Goal: Navigation & Orientation: Find specific page/section

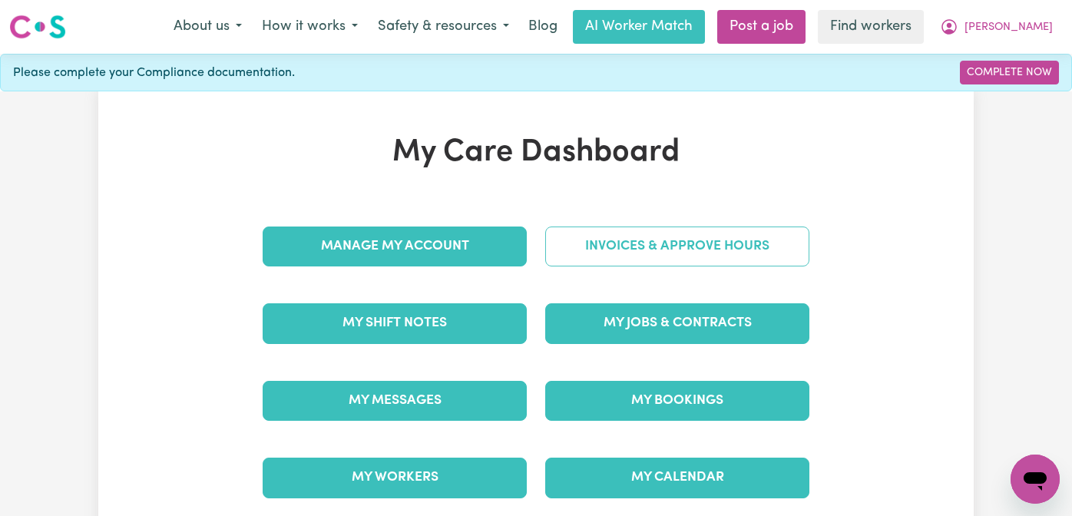
click at [607, 239] on link "Invoices & Approve Hours" at bounding box center [677, 246] width 264 height 40
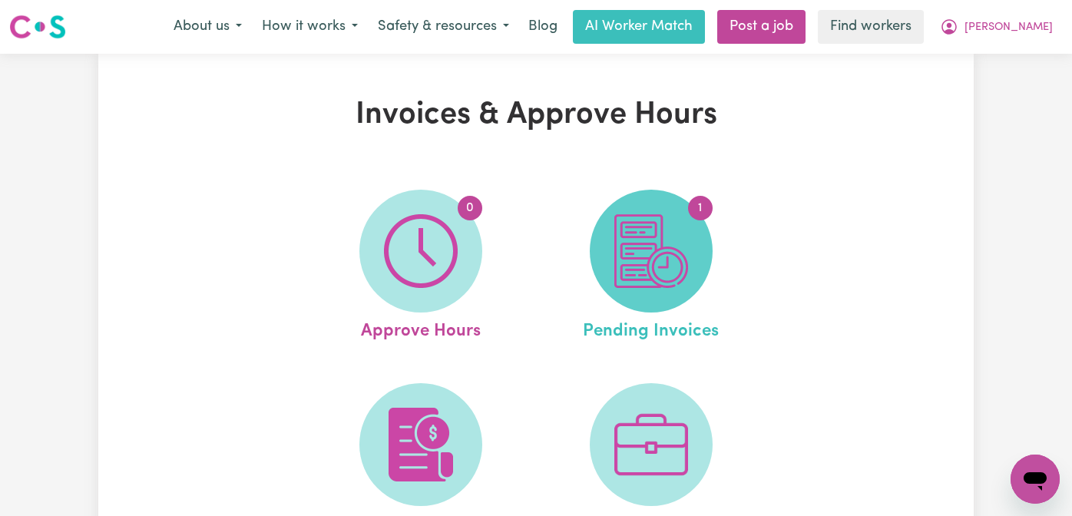
click at [629, 246] on img at bounding box center [651, 251] width 74 height 74
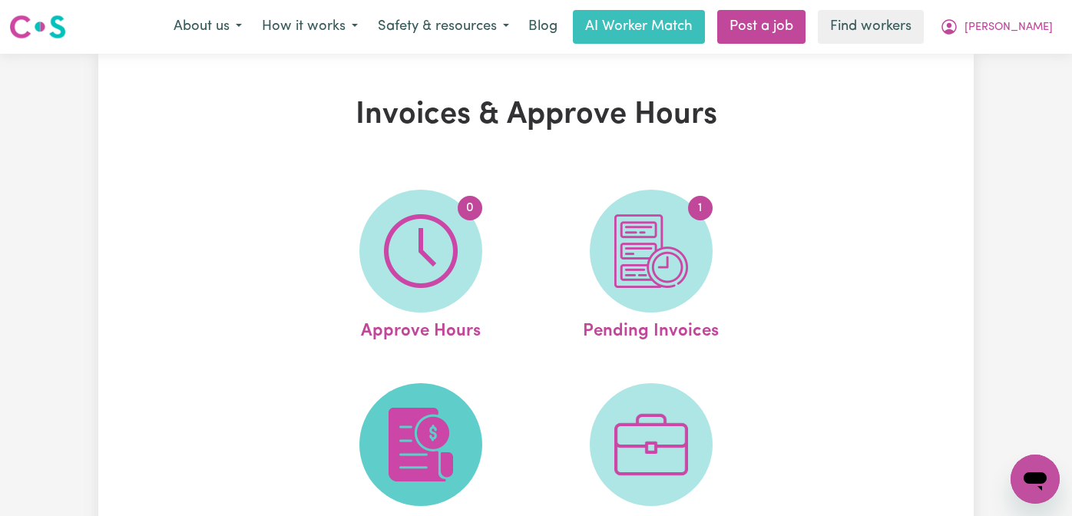
click at [411, 488] on span at bounding box center [420, 444] width 123 height 123
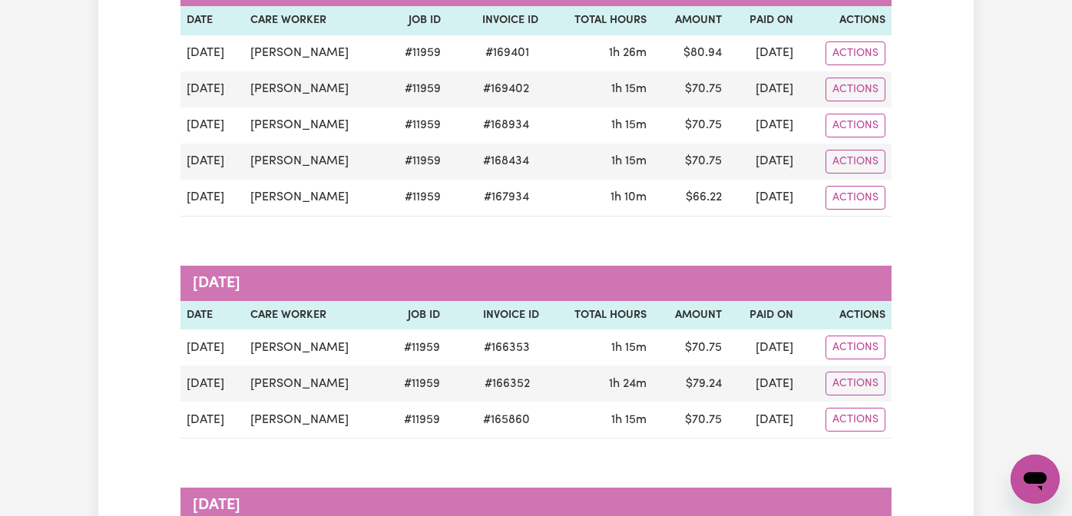
scroll to position [273, 0]
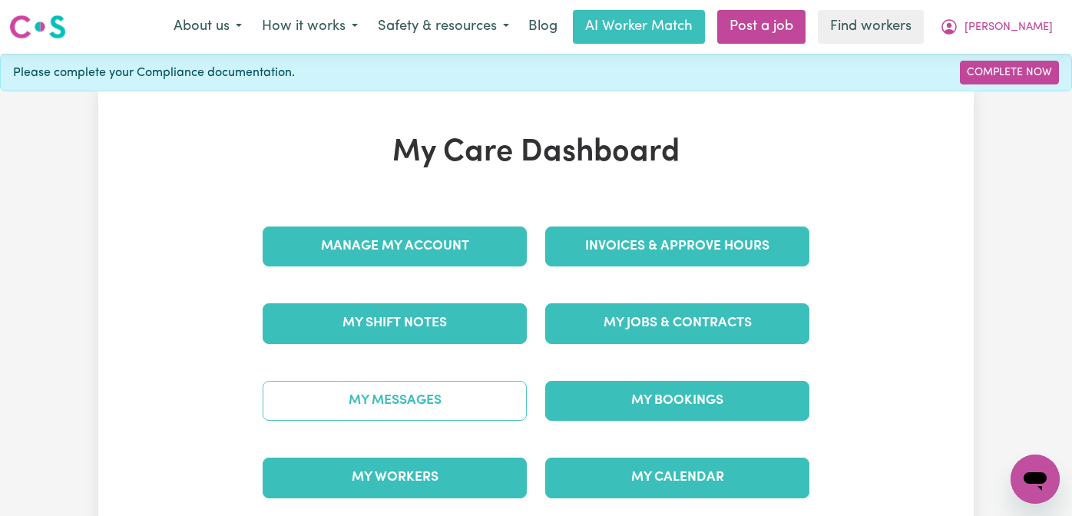
click at [424, 392] on link "My Messages" at bounding box center [395, 401] width 264 height 40
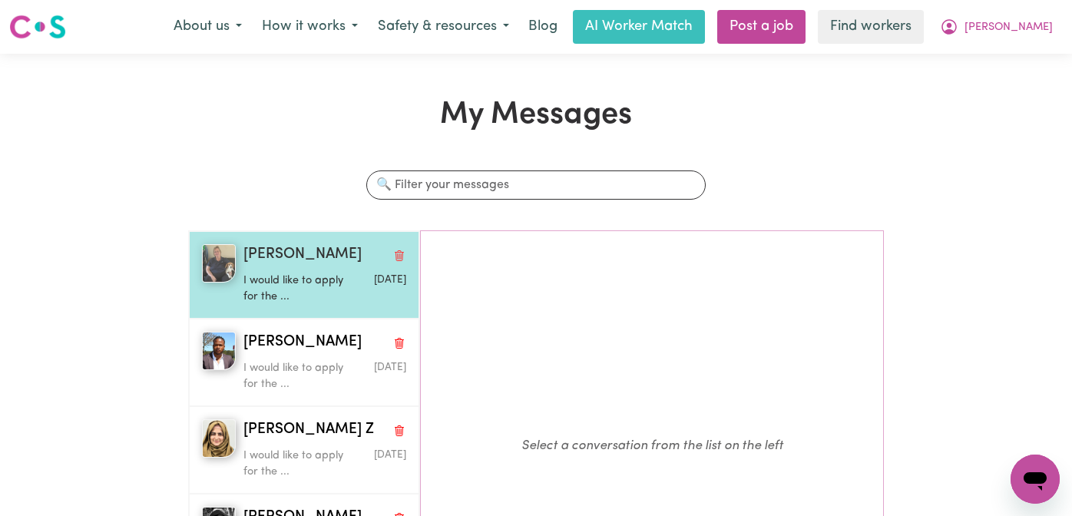
click at [334, 288] on p "I would like to apply for the ..." at bounding box center [297, 289] width 108 height 33
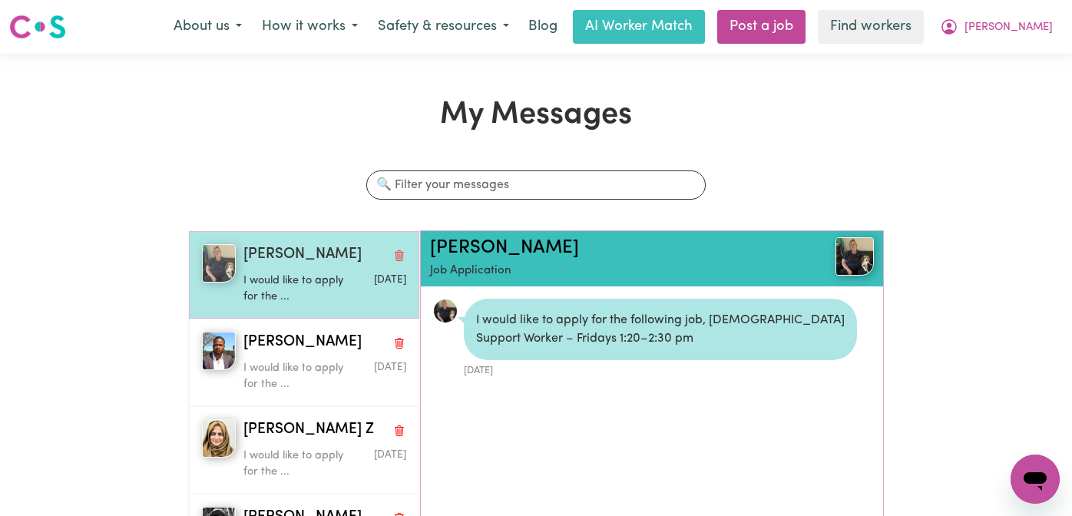
scroll to position [9, 0]
